Goal: Obtain resource: Obtain resource

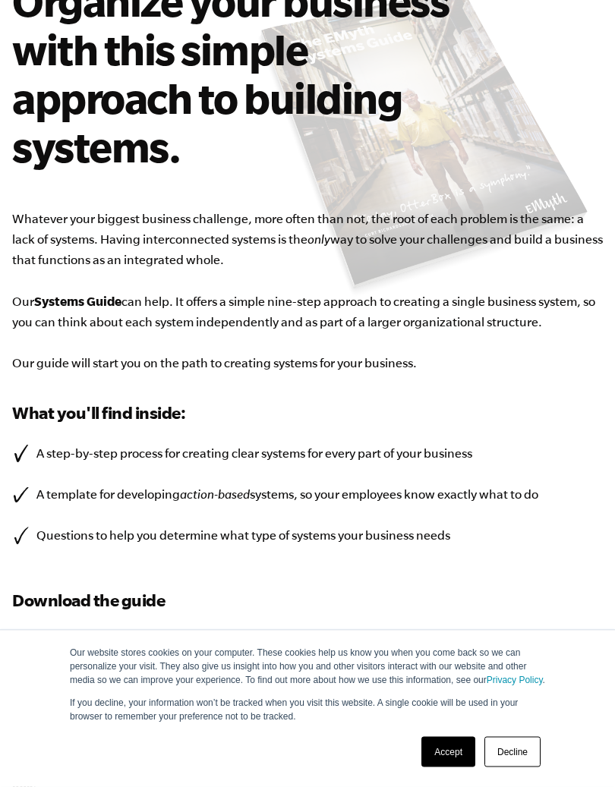
scroll to position [159, 0]
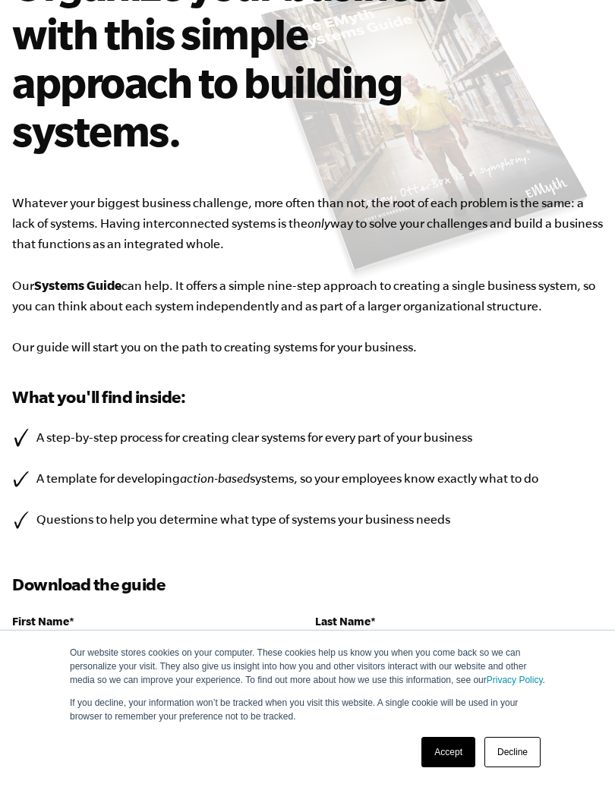
click at [452, 739] on link "Accept" at bounding box center [448, 752] width 54 height 30
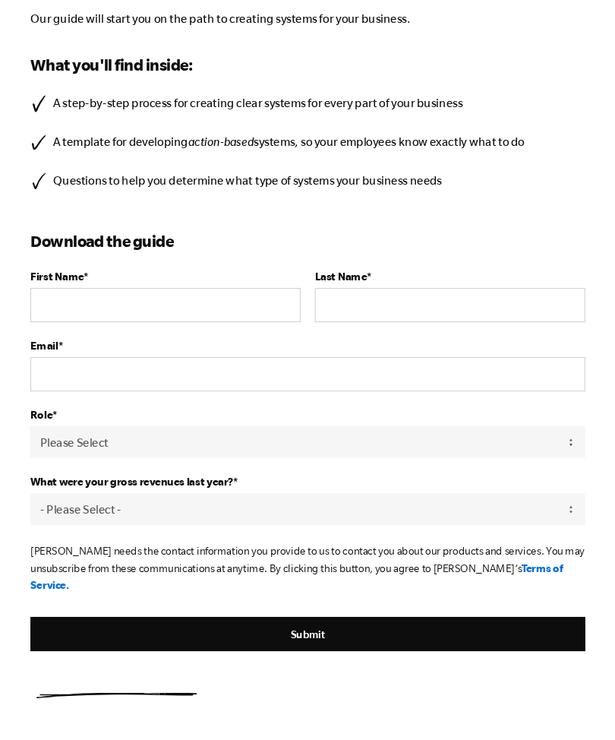
scroll to position [484, 0]
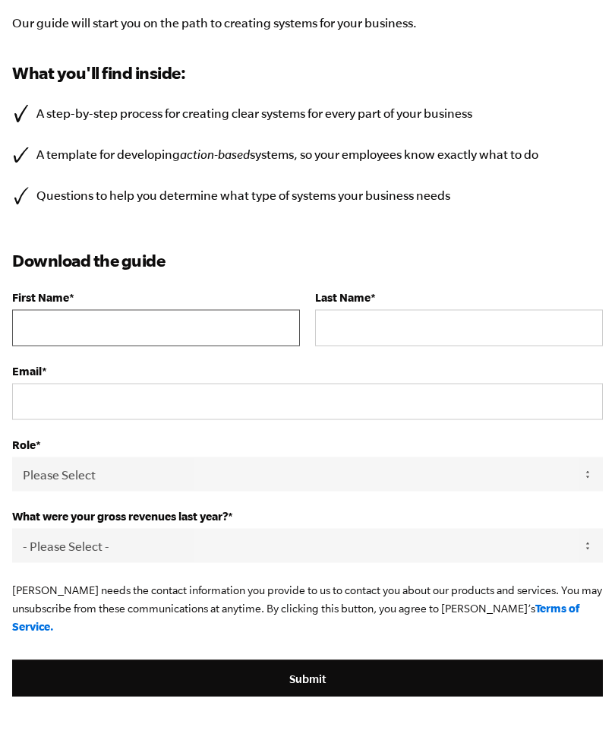
click at [192, 317] on input "First Name *" at bounding box center [156, 328] width 288 height 36
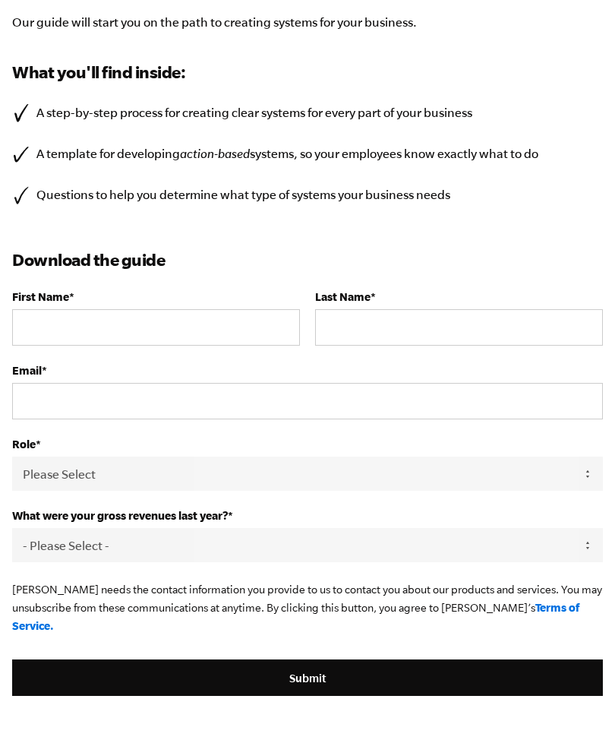
type input "[PERSON_NAME][EMAIL_ADDRESS][DOMAIN_NAME]"
type input "[PERSON_NAME]"
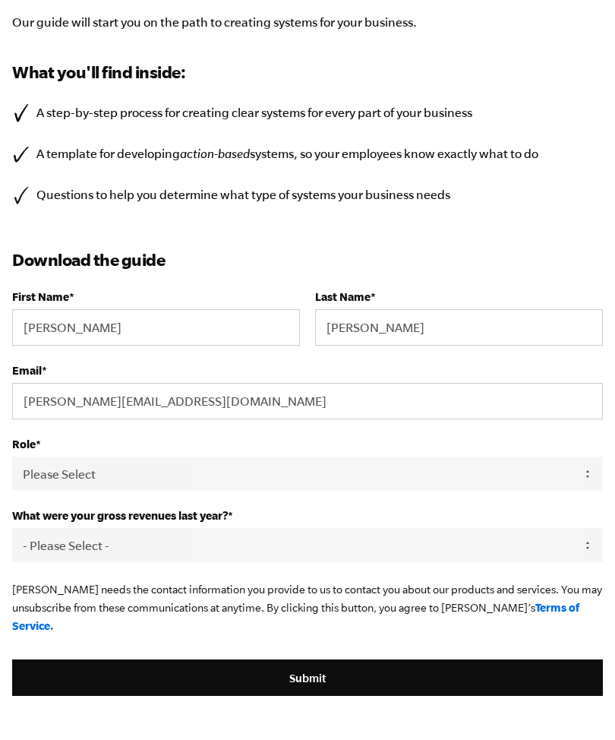
click at [376, 474] on select "Please Select Owner Partner / Co-Owner Executive Employee / Other" at bounding box center [307, 473] width 591 height 34
select select "Owner"
click at [289, 547] on select "- Please Select - 0-75K 76-150K 151-275K 276-500K 501-750K 751-1M 1-2.5M 2.5-5M…" at bounding box center [307, 545] width 591 height 34
select select "276-500K"
click at [321, 660] on input "Submit" at bounding box center [307, 677] width 591 height 36
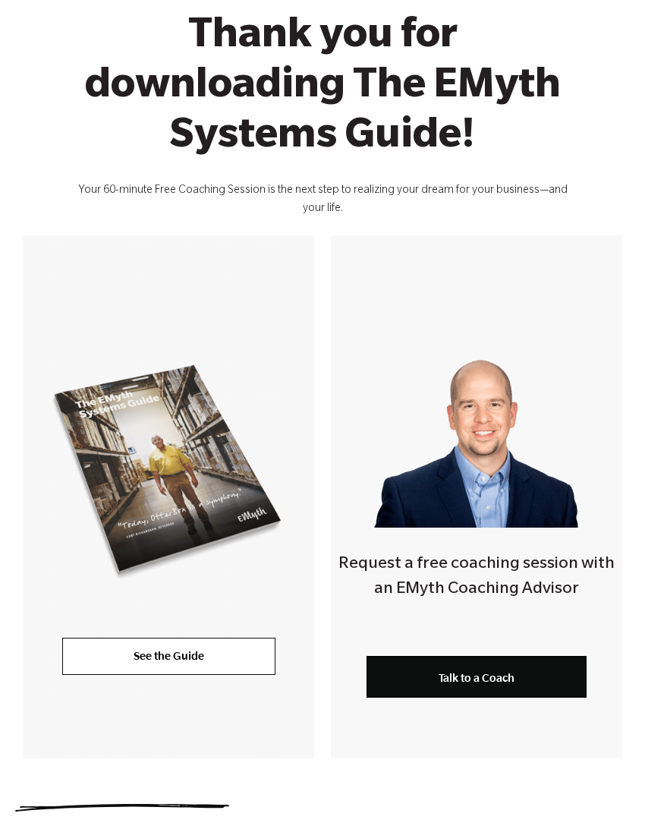
scroll to position [136, 0]
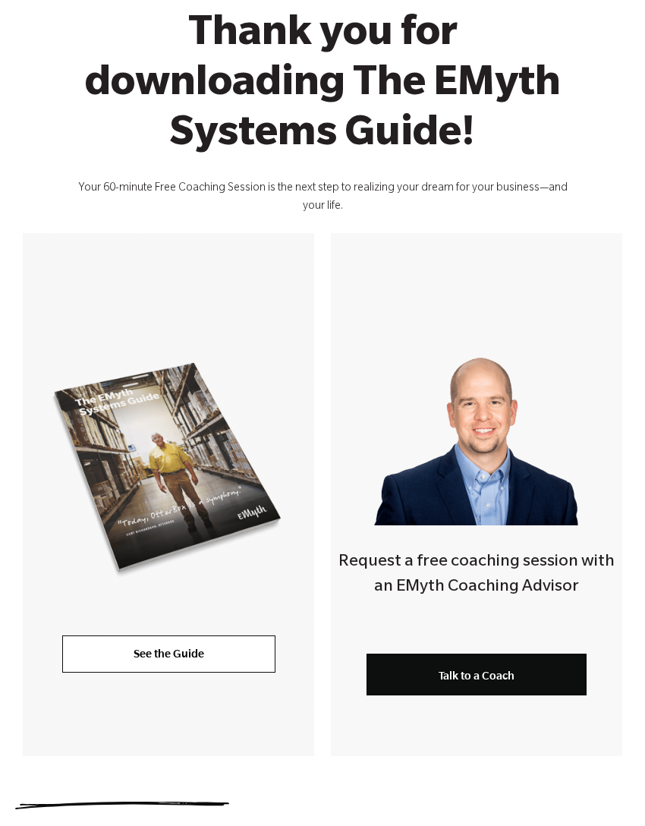
click at [174, 652] on link "See the Guide" at bounding box center [168, 654] width 213 height 36
